Goal: Task Accomplishment & Management: Manage account settings

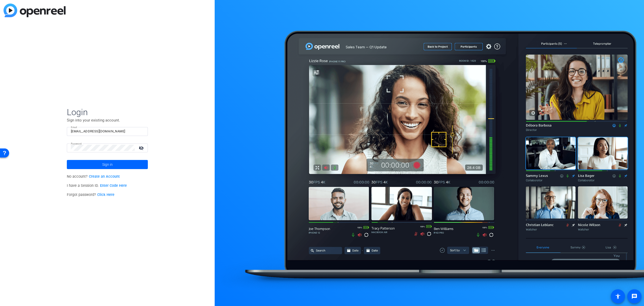
click at [109, 130] on input "[EMAIL_ADDRESS][DOMAIN_NAME]" at bounding box center [107, 131] width 73 height 6
drag, startPoint x: 110, startPoint y: 131, endPoint x: 66, endPoint y: 131, distance: 43.8
click at [67, 131] on div "Login Sign into your existing account. Email neco@necoturk.com Password visibil…" at bounding box center [107, 153] width 215 height 306
drag, startPoint x: 130, startPoint y: 119, endPoint x: 112, endPoint y: 126, distance: 19.7
click at [130, 119] on p "Sign into your existing account." at bounding box center [107, 121] width 81 height 6
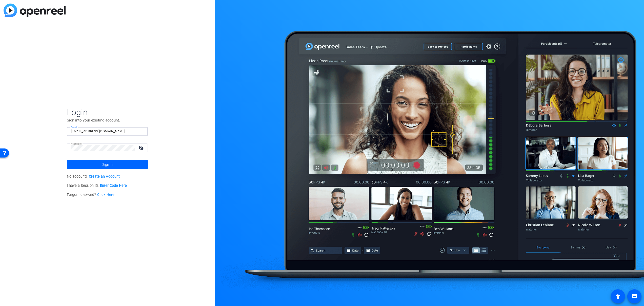
drag, startPoint x: 106, startPoint y: 131, endPoint x: 64, endPoint y: 132, distance: 41.8
click at [64, 132] on div "Login Sign into your existing account. Email neco@necoturk.com Password visibil…" at bounding box center [107, 153] width 215 height 306
click at [127, 118] on p "Sign into your existing account." at bounding box center [107, 121] width 81 height 6
drag, startPoint x: 112, startPoint y: 132, endPoint x: 54, endPoint y: 132, distance: 57.8
click at [54, 132] on div "Login Sign into your existing account. Email neco@necoturk.com Password visibil…" at bounding box center [107, 153] width 215 height 306
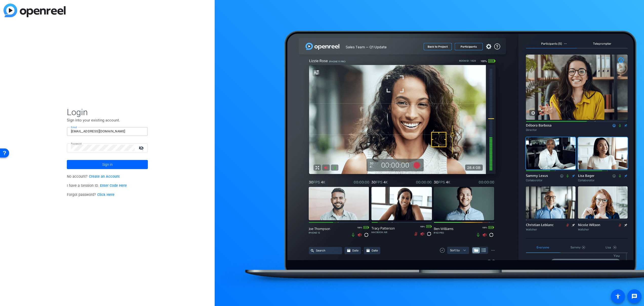
paste input "info@leibproductions"
type input "info@leibproductions.com"
click at [142, 114] on span "Login" at bounding box center [107, 112] width 81 height 11
click at [65, 147] on div "Login Sign into your existing account. Email info@leibproductions.com Password …" at bounding box center [107, 153] width 215 height 306
click at [140, 147] on mat-icon "visibility_off" at bounding box center [142, 147] width 12 height 7
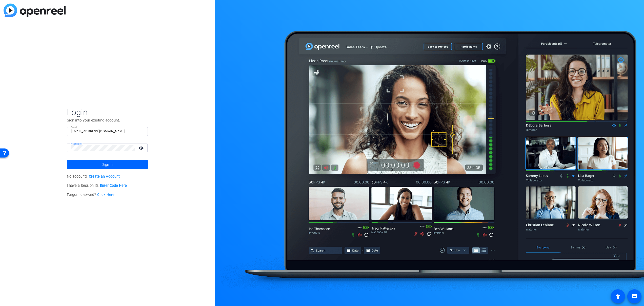
click at [170, 147] on div "Login Sign into your existing account. Email info@leibproductions.com Password …" at bounding box center [107, 153] width 215 height 306
click at [108, 164] on span "Sign in" at bounding box center [107, 164] width 10 height 13
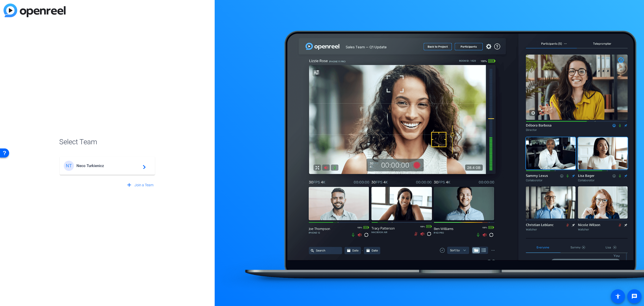
click at [123, 167] on span "Neco Turkienicz" at bounding box center [107, 166] width 63 height 5
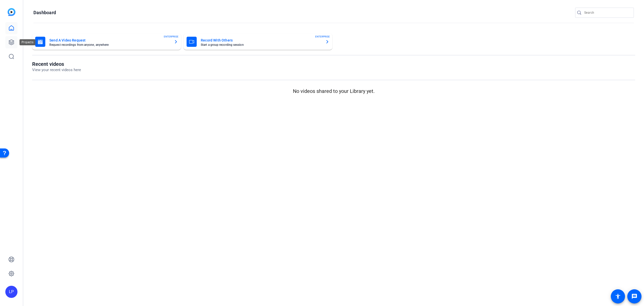
click at [11, 42] on icon at bounding box center [11, 42] width 5 height 5
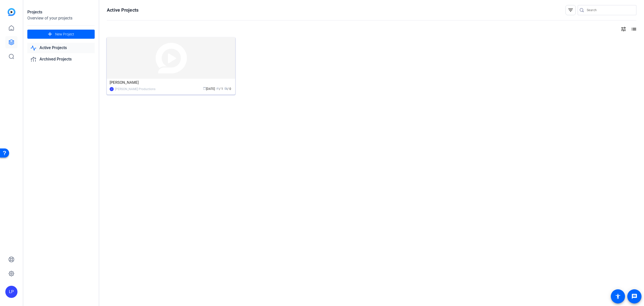
click at [159, 68] on img at bounding box center [171, 58] width 128 height 42
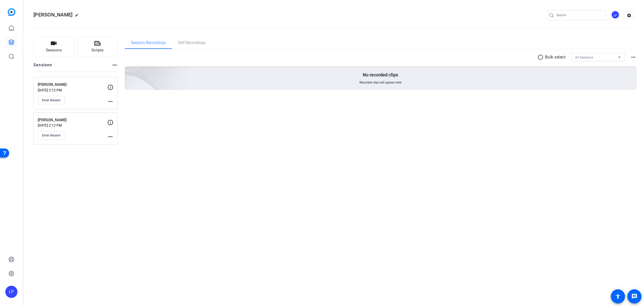
click at [613, 15] on div "LP" at bounding box center [615, 15] width 8 height 8
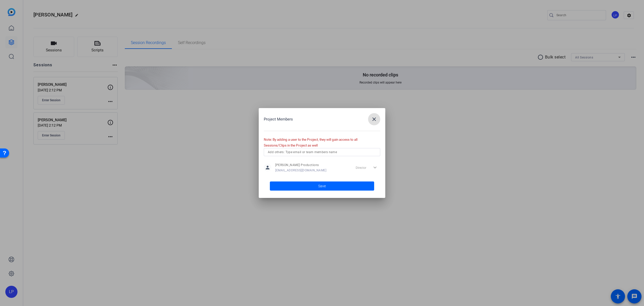
click at [373, 119] on mat-icon "close" at bounding box center [374, 119] width 6 height 6
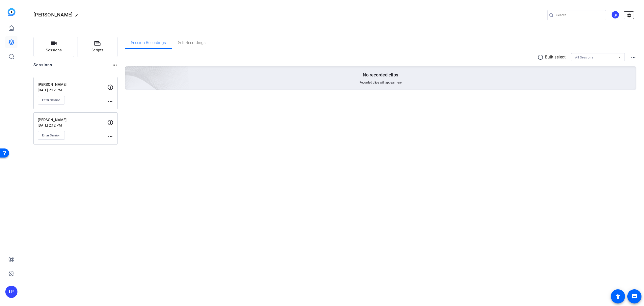
click at [630, 16] on mat-icon "settings" at bounding box center [629, 16] width 10 height 8
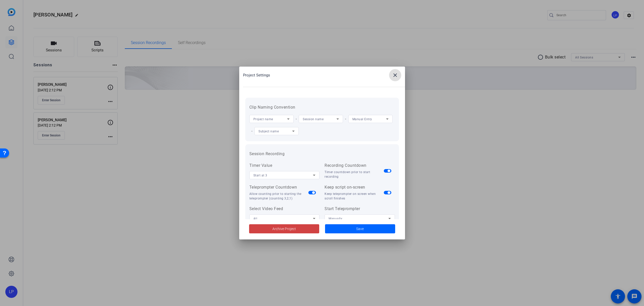
click at [393, 76] on mat-icon "close" at bounding box center [395, 75] width 6 height 6
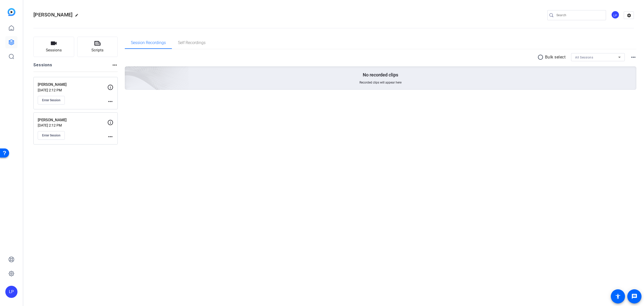
click at [613, 15] on div "LP" at bounding box center [615, 15] width 8 height 8
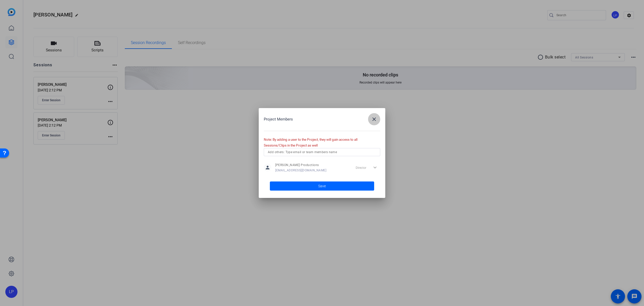
click at [373, 119] on mat-icon "close" at bounding box center [374, 119] width 6 height 6
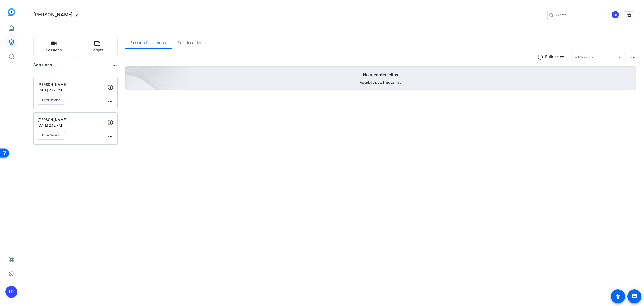
click at [12, 292] on div "LP" at bounding box center [11, 292] width 12 height 12
click at [12, 291] on div "LP" at bounding box center [14, 285] width 12 height 12
click at [16, 291] on div "LP" at bounding box center [11, 292] width 12 height 12
click at [64, 288] on mat-icon "logout" at bounding box center [67, 285] width 6 height 6
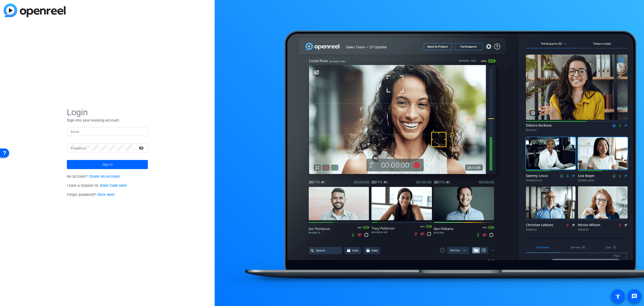
type input "neco@necoturk.com"
click at [106, 165] on span "Sign in" at bounding box center [107, 164] width 10 height 13
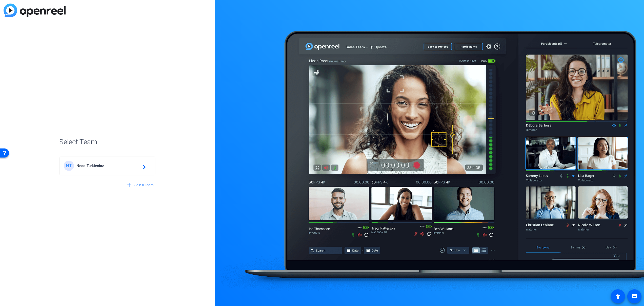
click at [112, 167] on span "Neco Turkienicz" at bounding box center [107, 166] width 63 height 5
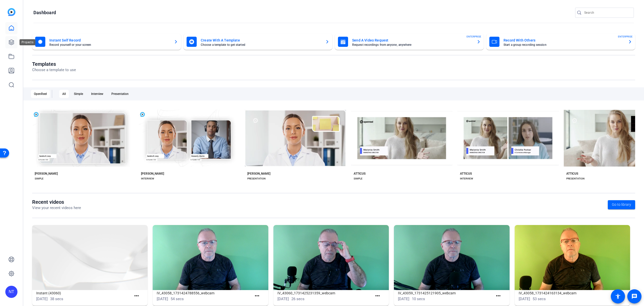
click at [11, 41] on icon at bounding box center [11, 42] width 6 height 6
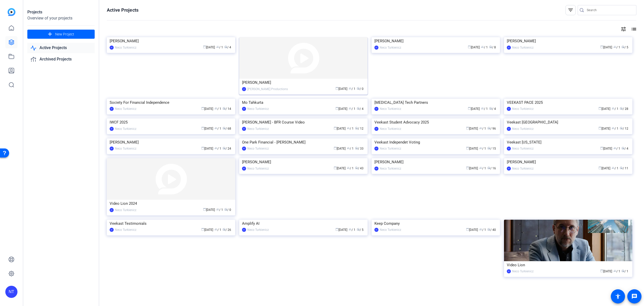
click at [293, 61] on img at bounding box center [303, 58] width 128 height 42
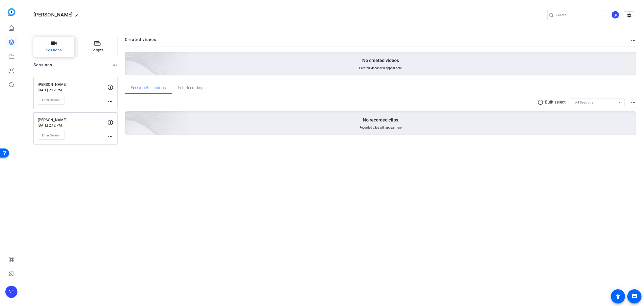
click at [55, 48] on span "Sessions" at bounding box center [54, 50] width 16 height 6
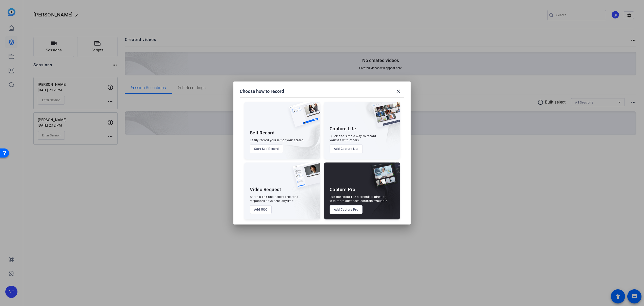
click at [347, 210] on button "Add Capture Pro" at bounding box center [346, 209] width 33 height 9
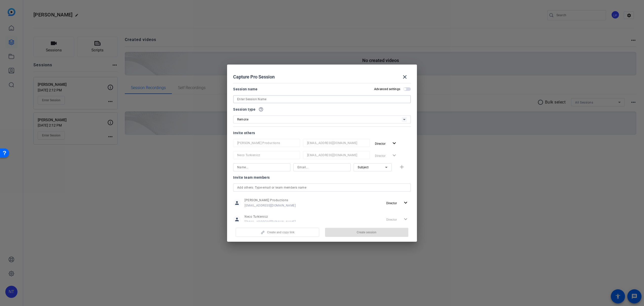
click at [245, 98] on input at bounding box center [322, 99] width 170 height 6
paste input "Juli Shulem"
type input "Juli Shulem"
click at [361, 232] on span "Create session" at bounding box center [367, 232] width 20 height 4
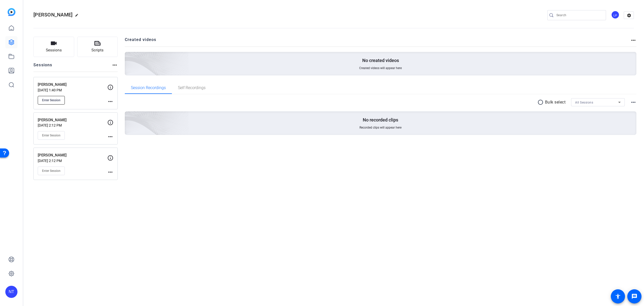
click at [57, 101] on span "Enter Session" at bounding box center [51, 100] width 18 height 4
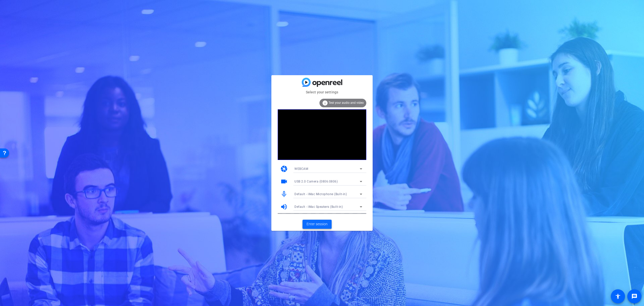
click at [321, 225] on span "Enter session" at bounding box center [317, 224] width 21 height 5
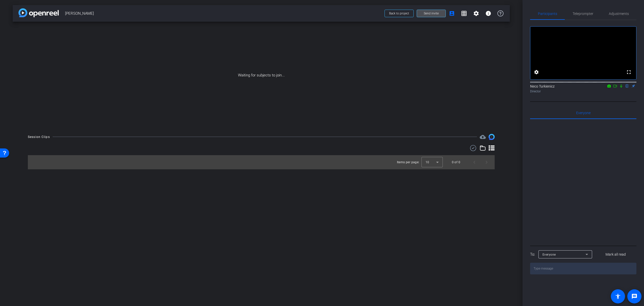
click at [434, 13] on span "Send invite" at bounding box center [431, 13] width 15 height 4
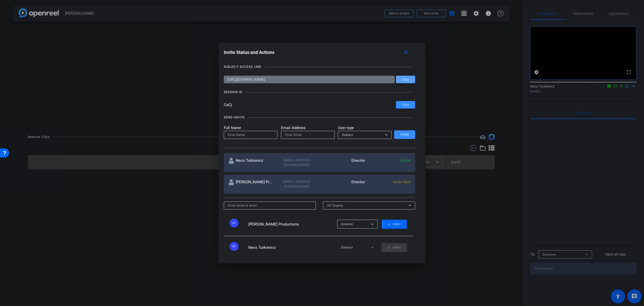
click at [0, 0] on span "Copy" at bounding box center [0, 0] width 0 height 0
click at [0, 0] on mat-icon "close" at bounding box center [0, 0] width 0 height 0
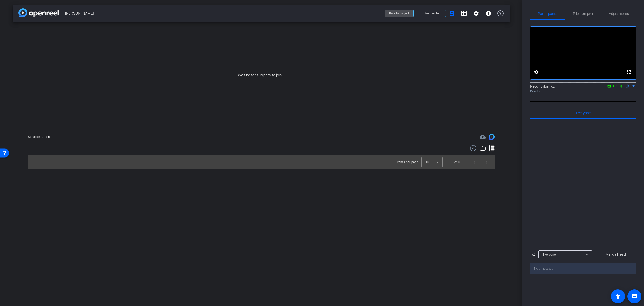
click at [398, 13] on span "Back to project" at bounding box center [399, 14] width 20 height 4
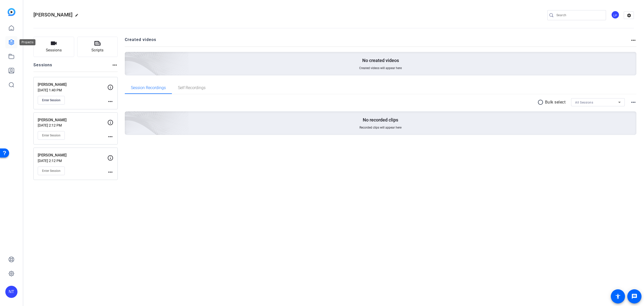
click at [11, 41] on icon at bounding box center [11, 42] width 6 height 6
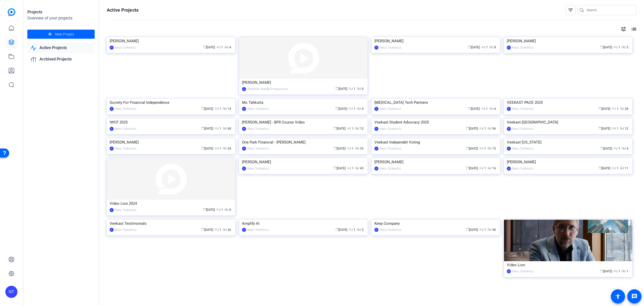
click at [596, 10] on input "Search" at bounding box center [610, 10] width 46 height 6
type input "hightower"
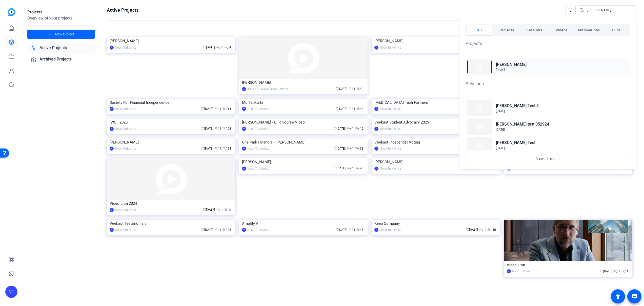
click at [506, 68] on span "Apr 30, 2024" at bounding box center [511, 70] width 31 height 5
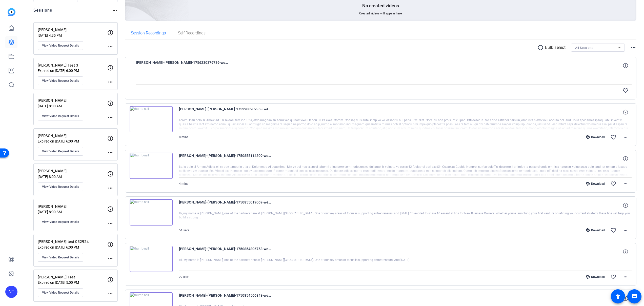
scroll to position [54, 0]
click at [150, 119] on img at bounding box center [151, 119] width 43 height 26
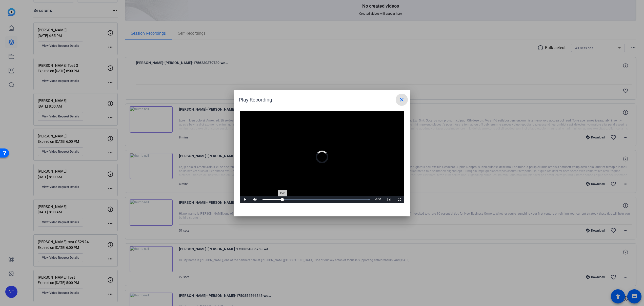
click at [283, 199] on div "Loaded : 100.00% 1:33 1:33" at bounding box center [316, 200] width 113 height 8
click at [400, 102] on mat-icon "close" at bounding box center [402, 100] width 6 height 6
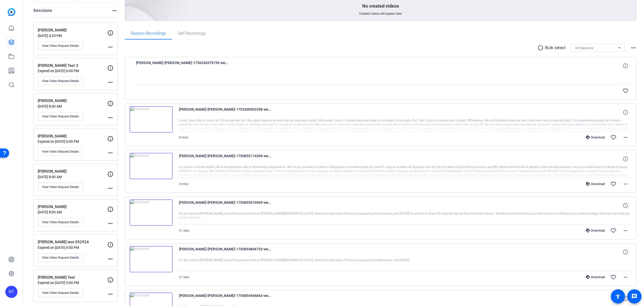
click at [150, 166] on img at bounding box center [151, 166] width 43 height 26
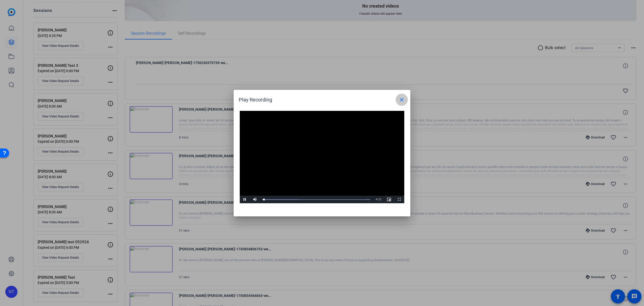
click at [401, 100] on mat-icon "close" at bounding box center [402, 100] width 6 height 6
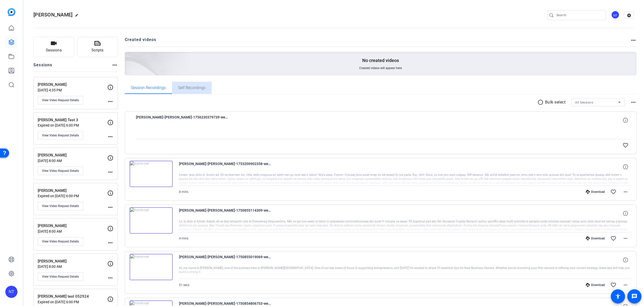
click at [189, 87] on span "Self Recordings" at bounding box center [192, 88] width 28 height 4
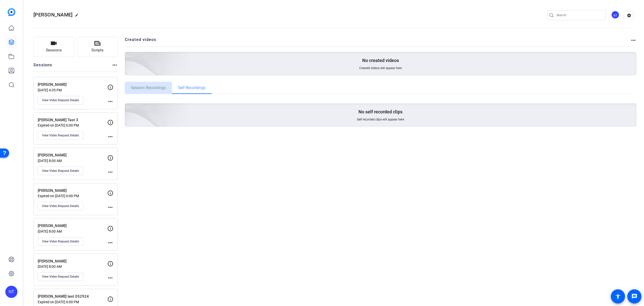
click at [145, 87] on span "Session Recordings" at bounding box center [148, 88] width 35 height 4
